Goal: Complete application form

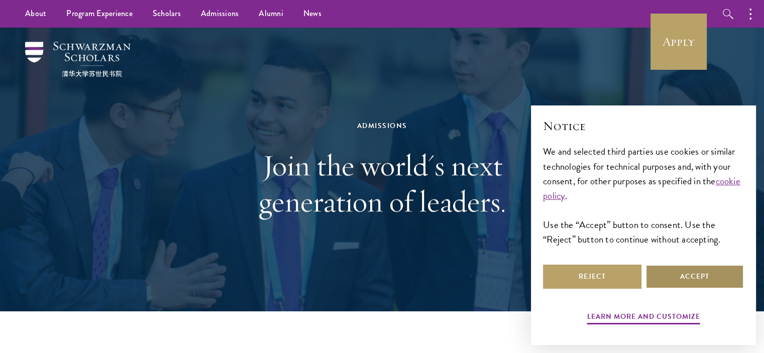
click at [711, 274] on button "Accept" at bounding box center [694, 277] width 98 height 24
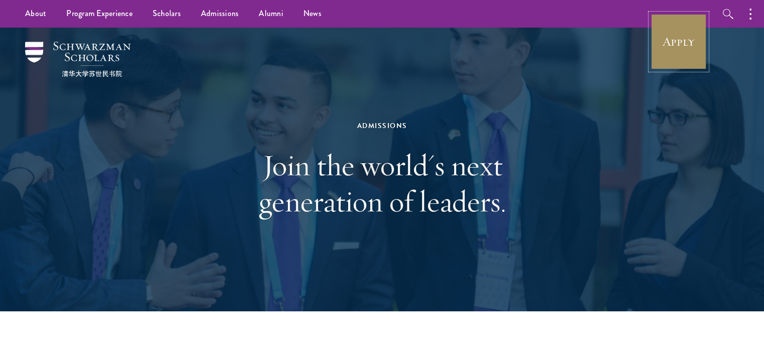
click at [671, 32] on link "Apply" at bounding box center [678, 42] width 56 height 56
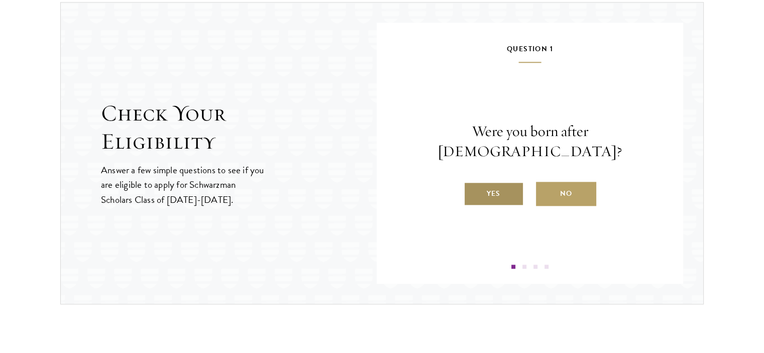
click at [502, 182] on label "Yes" at bounding box center [493, 194] width 60 height 24
click at [472, 183] on input "Yes" at bounding box center [467, 187] width 9 height 9
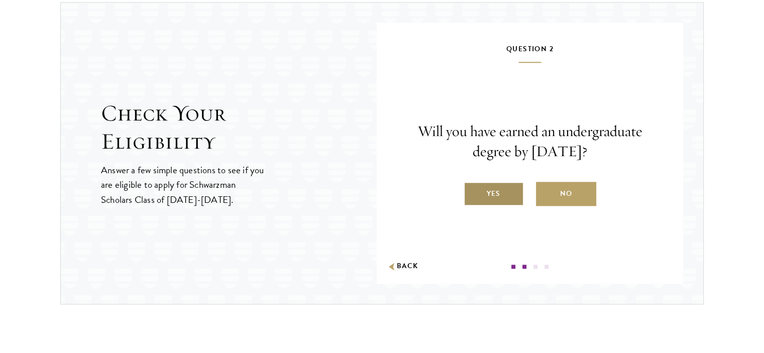
click at [502, 185] on label "Yes" at bounding box center [493, 194] width 60 height 24
click at [472, 185] on input "Yes" at bounding box center [467, 187] width 9 height 9
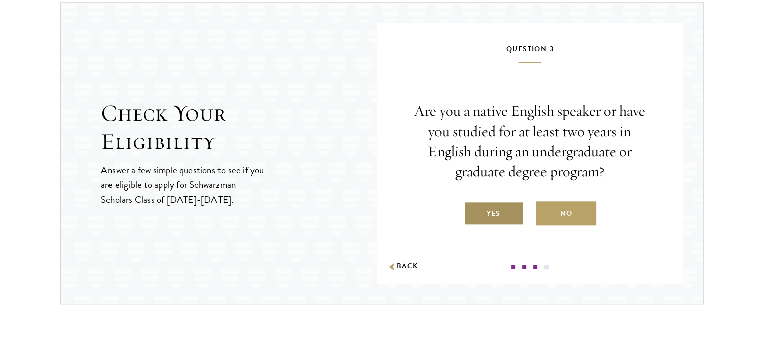
click at [498, 211] on label "Yes" at bounding box center [493, 213] width 60 height 24
click at [472, 211] on input "Yes" at bounding box center [467, 207] width 9 height 9
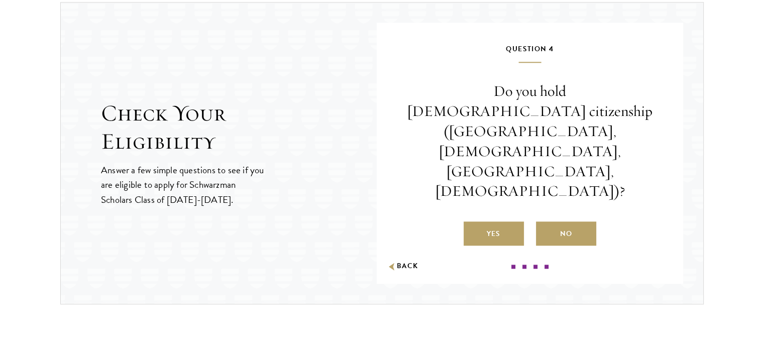
click at [474, 130] on p "Do you hold [DEMOGRAPHIC_DATA] citizenship ([GEOGRAPHIC_DATA], [DEMOGRAPHIC_DAT…" at bounding box center [530, 141] width 246 height 120
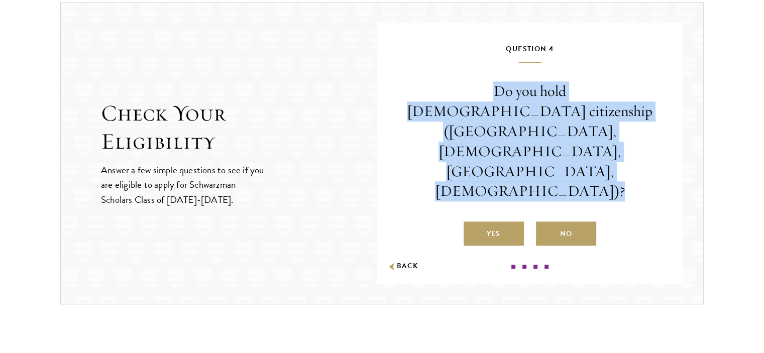
click at [474, 130] on p "Do you hold [DEMOGRAPHIC_DATA] citizenship ([GEOGRAPHIC_DATA], [DEMOGRAPHIC_DAT…" at bounding box center [530, 141] width 246 height 120
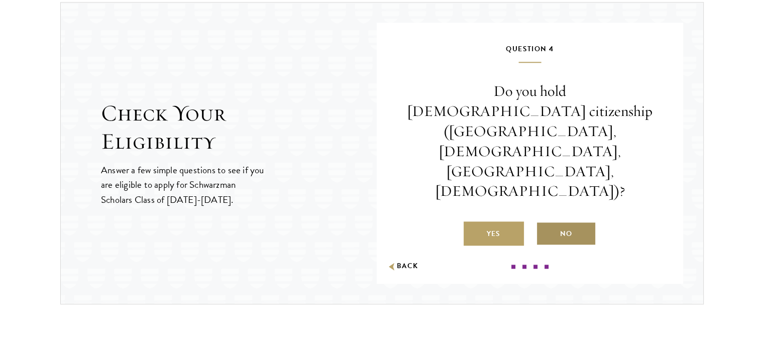
click at [569, 221] on label "No" at bounding box center [566, 233] width 60 height 24
click at [545, 223] on input "No" at bounding box center [540, 227] width 9 height 9
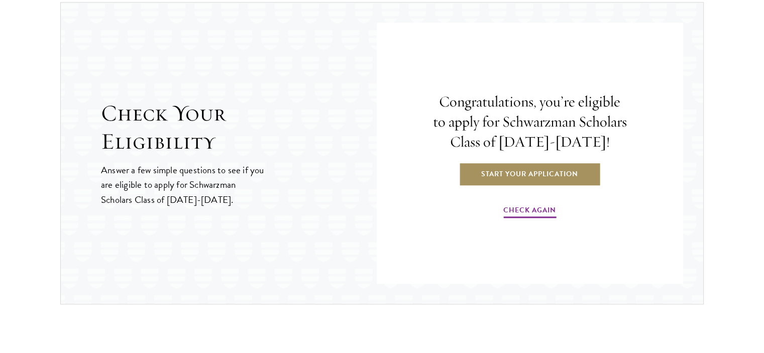
click at [551, 177] on link "Start Your Application" at bounding box center [529, 174] width 142 height 24
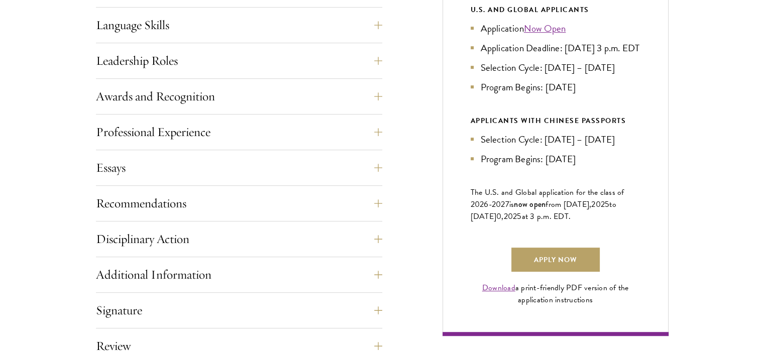
scroll to position [650, 0]
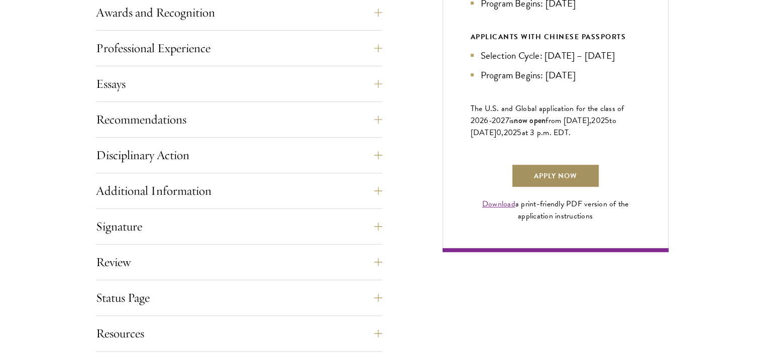
click at [544, 185] on link "Apply Now" at bounding box center [555, 176] width 88 height 24
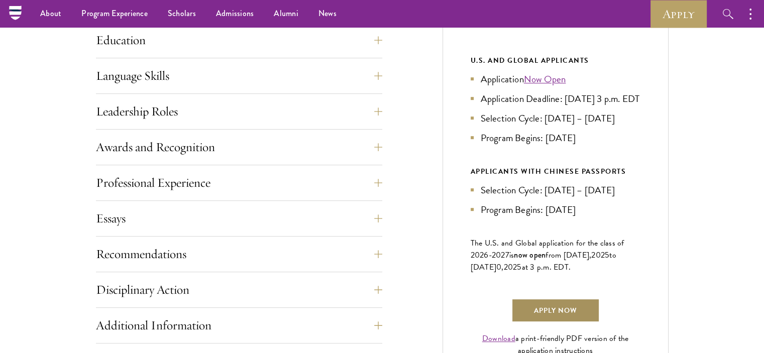
scroll to position [487, 0]
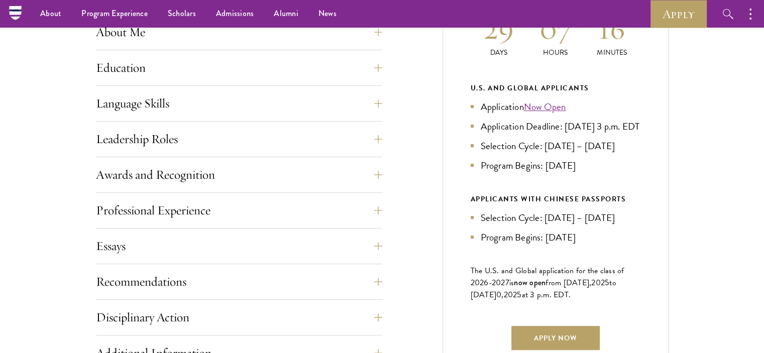
click at [547, 90] on div "U.S. and Global Applicants" at bounding box center [555, 88] width 170 height 13
click at [507, 102] on li "Application Now Open" at bounding box center [555, 106] width 170 height 15
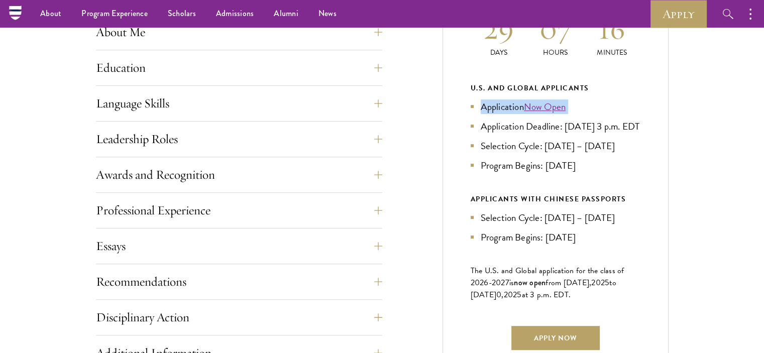
click at [507, 102] on li "Application Now Open" at bounding box center [555, 106] width 170 height 15
click at [576, 134] on li "Application Deadline: [DATE] 3 p.m. EDT" at bounding box center [555, 126] width 170 height 15
click at [554, 107] on link "Now Open" at bounding box center [545, 106] width 42 height 15
